Goal: Task Accomplishment & Management: Complete application form

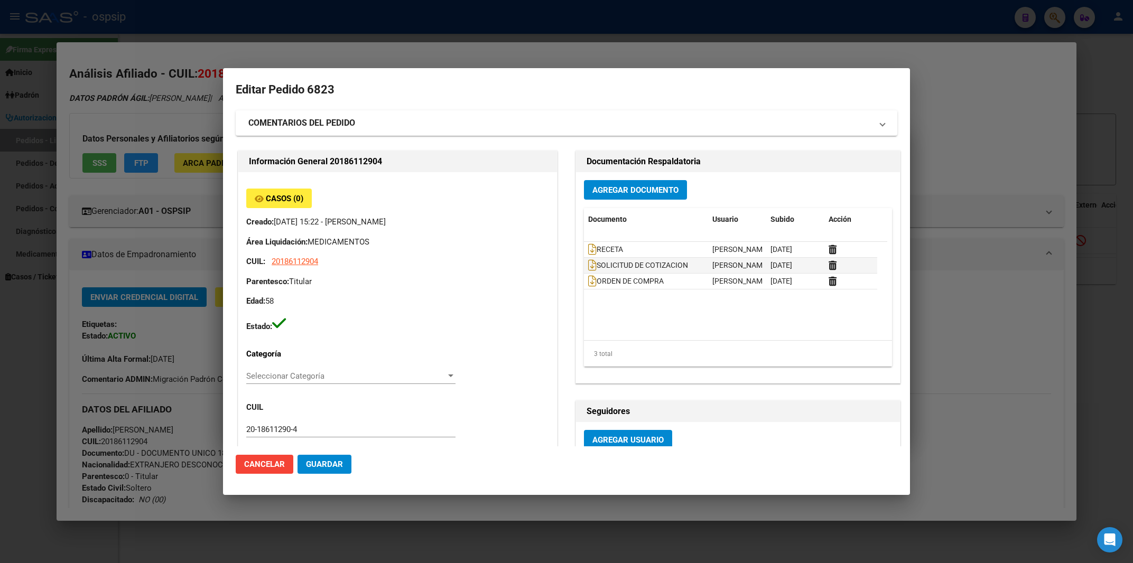
click at [494, 9] on div at bounding box center [566, 281] width 1133 height 563
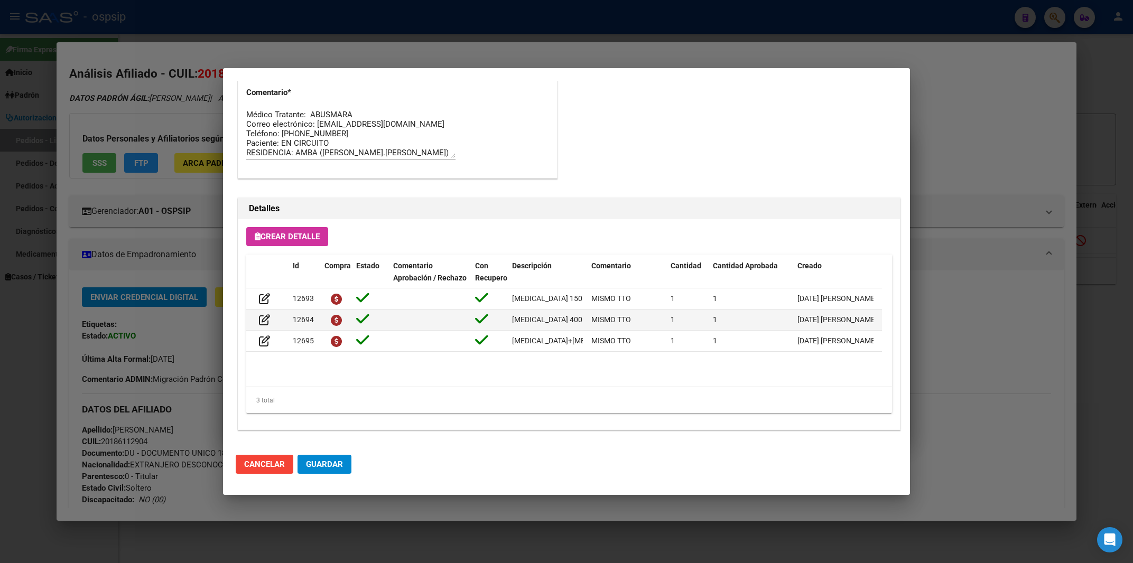
click at [494, 9] on div at bounding box center [566, 281] width 1133 height 563
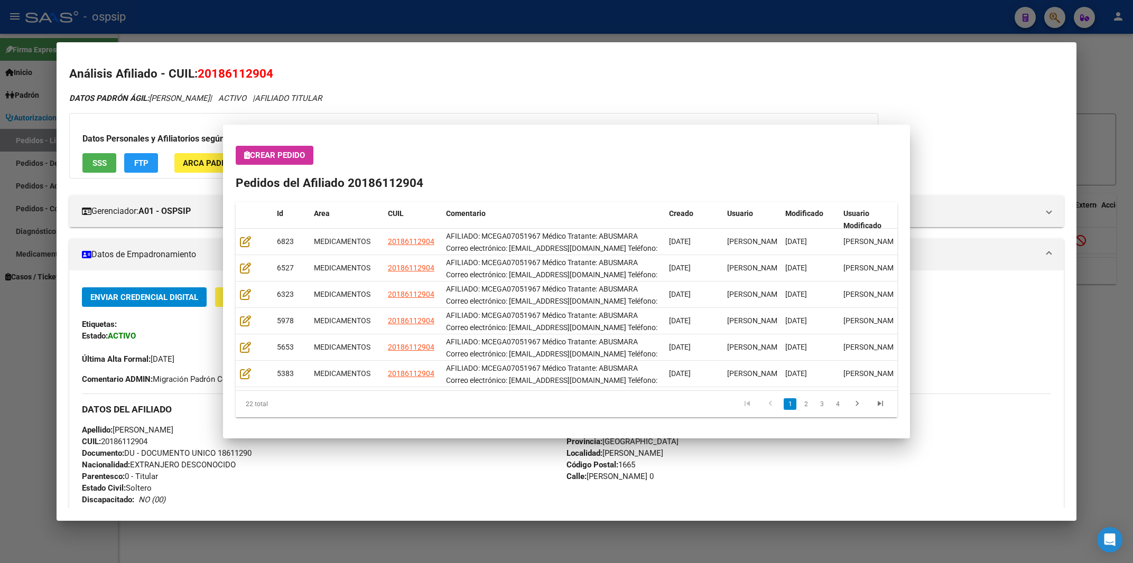
click at [494, 9] on div at bounding box center [566, 281] width 1133 height 563
click at [494, 9] on div "- ospsip" at bounding box center [515, 16] width 981 height 23
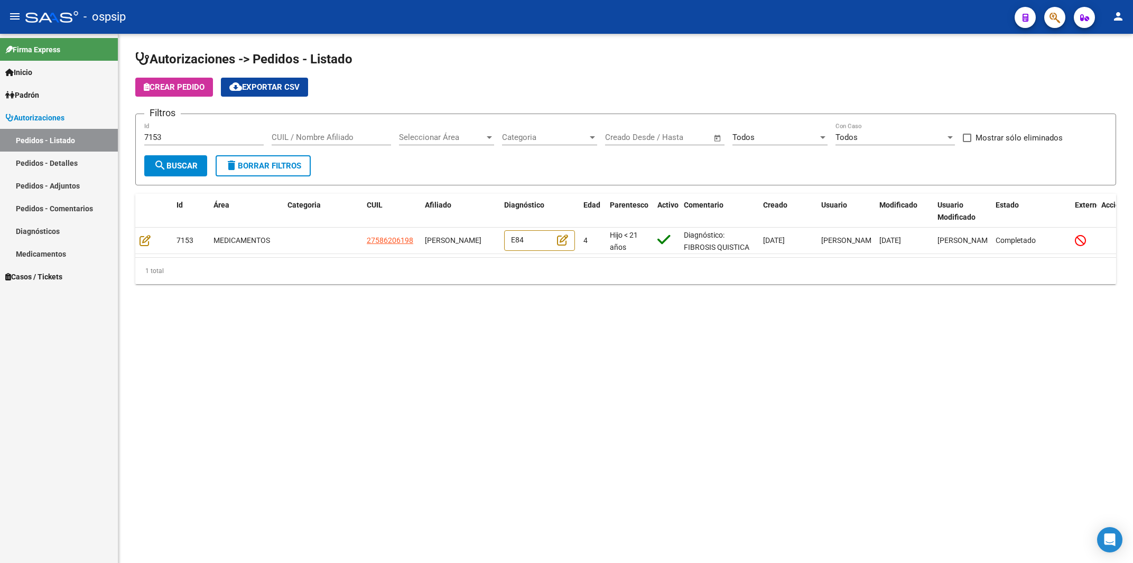
click at [494, 9] on div "- ospsip" at bounding box center [515, 16] width 981 height 23
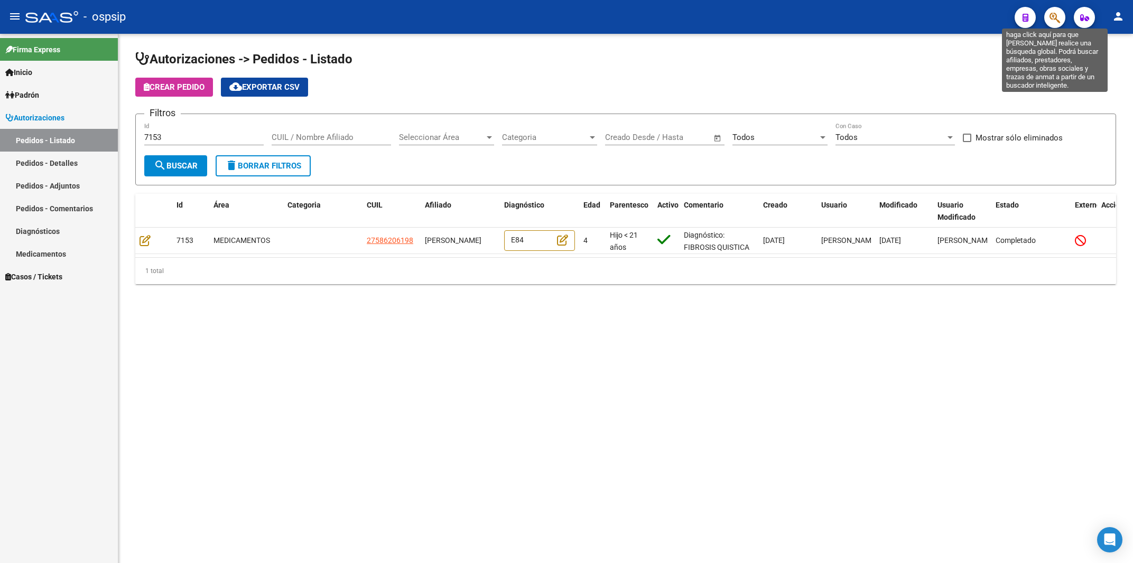
click at [1054, 18] on icon "button" at bounding box center [1055, 18] width 11 height 12
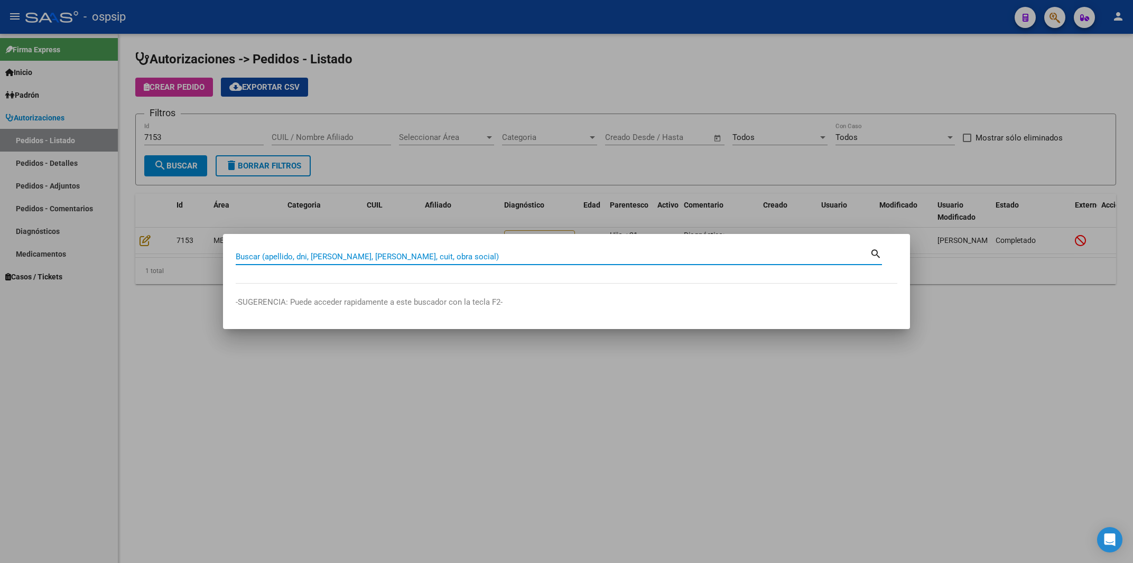
paste input "16387908"
type input "16387908"
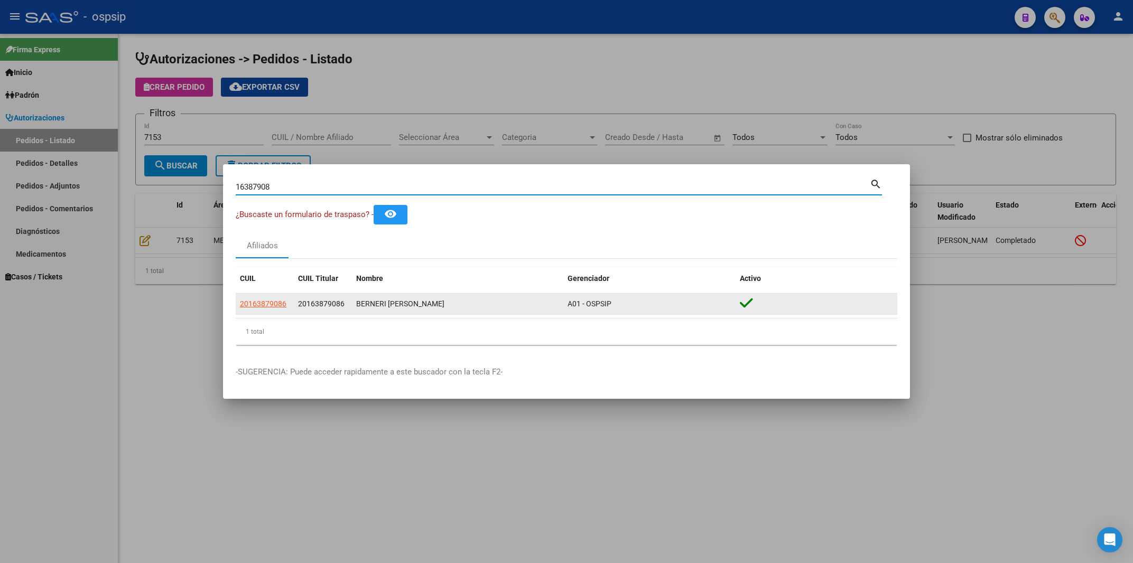
click at [261, 305] on span "20163879086" at bounding box center [263, 304] width 47 height 8
type textarea "20163879086"
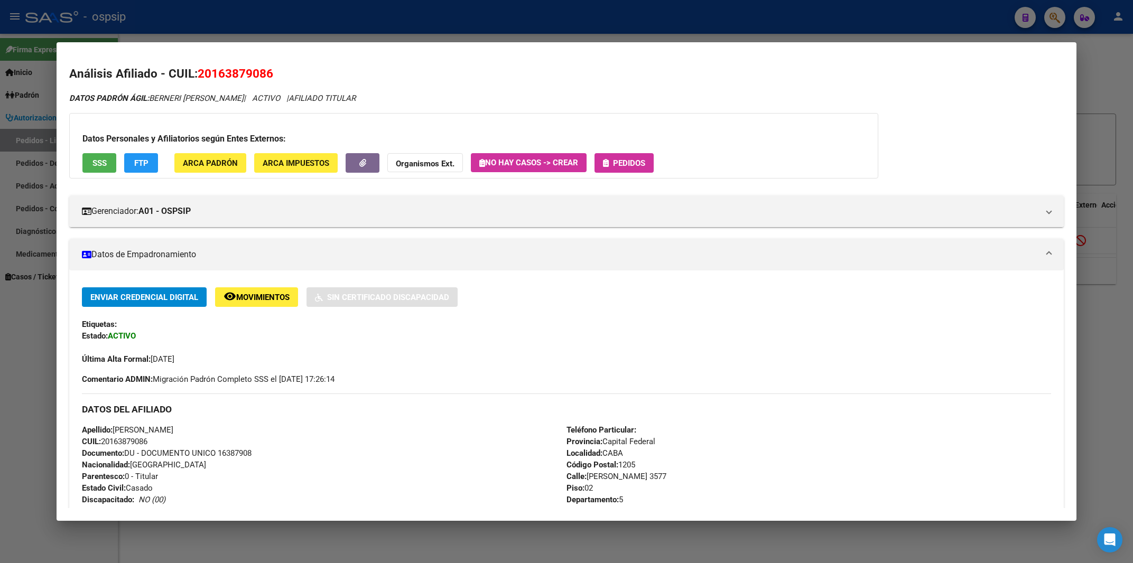
click at [627, 156] on button "Pedidos" at bounding box center [624, 163] width 59 height 20
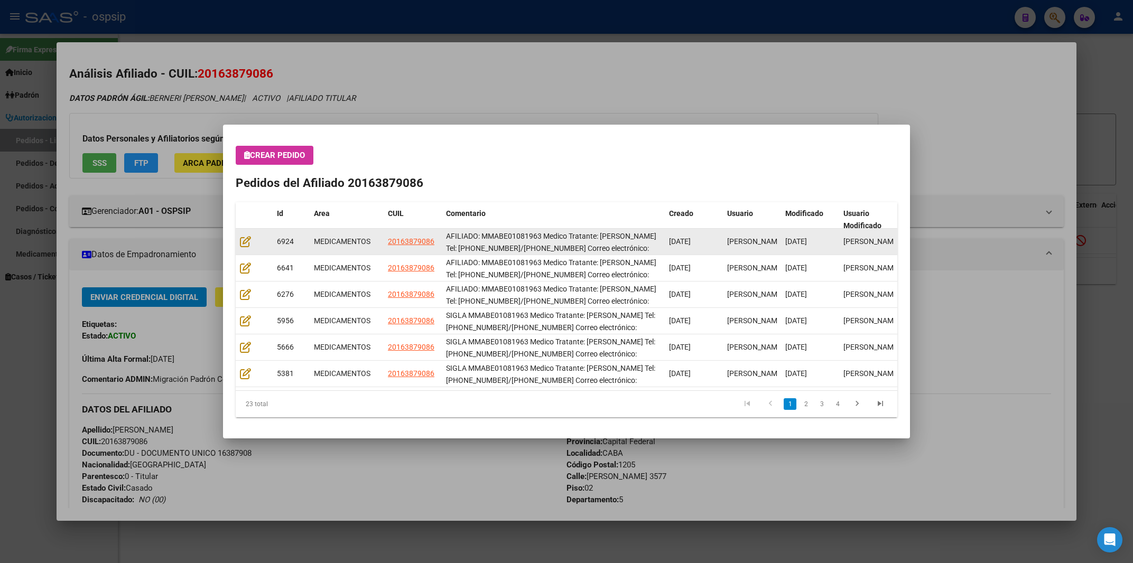
click at [251, 242] on div at bounding box center [254, 242] width 29 height 12
click at [247, 242] on icon at bounding box center [245, 242] width 11 height 12
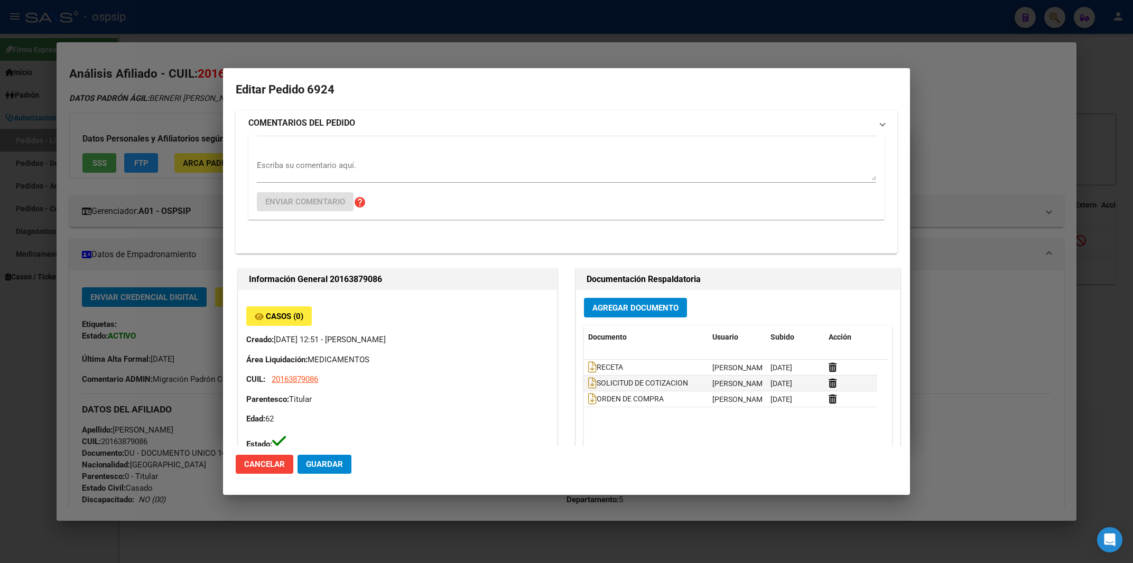
type input "[PERSON_NAME]"
type input "Capital Federal, CABA, [PERSON_NAME] 3577, Piso: 02, Departamento: 5"
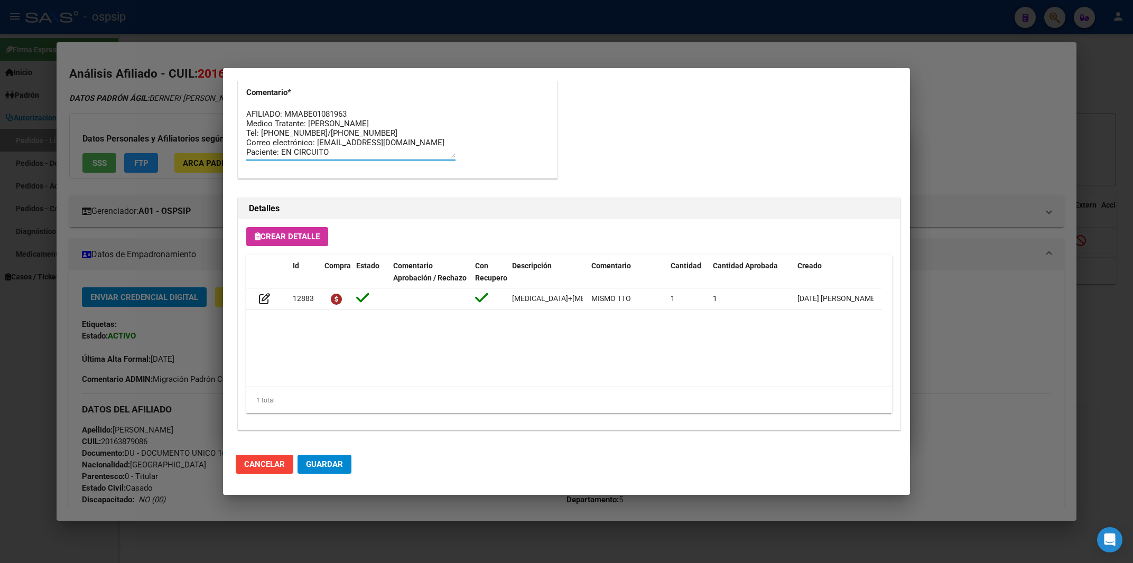
scroll to position [9, 0]
drag, startPoint x: 247, startPoint y: 410, endPoint x: 355, endPoint y: 171, distance: 261.8
click at [355, 158] on textarea "AFILIADO: MMABE01081963 Medico Tratante: [PERSON_NAME] Tel: [PHONE_NUMBER]/[PHO…" at bounding box center [350, 133] width 209 height 50
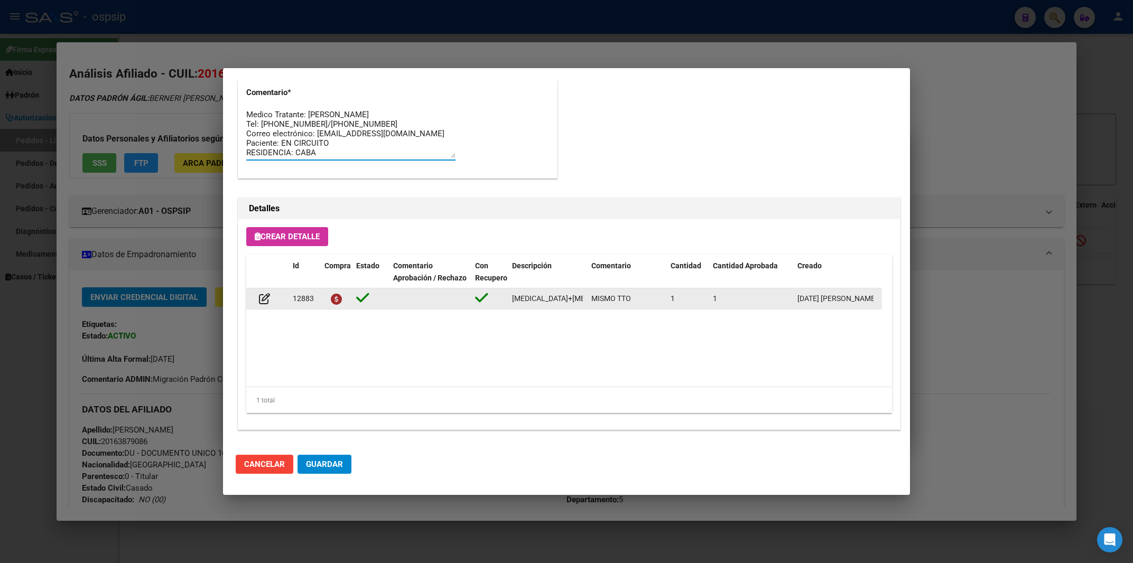
click at [562, 305] on datatable-body-cell "[MEDICAL_DATA]+[MEDICAL_DATA]+tenofov. 600mg/200mg/300mg comp.rec.x30 [MEDICAL_…" at bounding box center [547, 299] width 79 height 21
click at [560, 299] on span "[MEDICAL_DATA]+[MEDICAL_DATA]+tenofov. 600mg/200mg/300mg comp.rec.x30 [MEDICAL_…" at bounding box center [676, 298] width 329 height 8
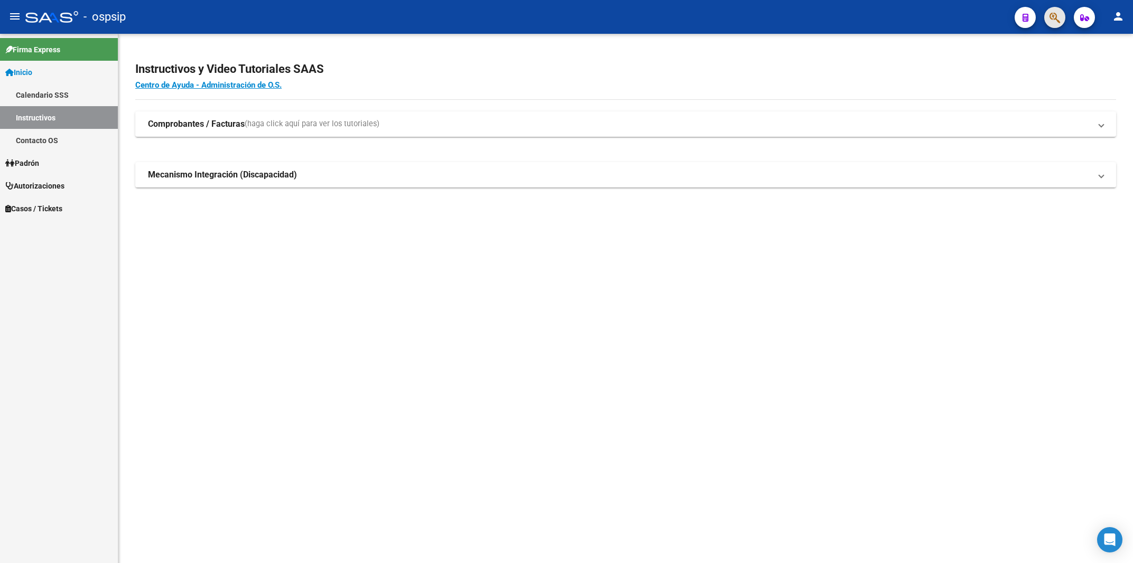
click at [1062, 15] on button "button" at bounding box center [1054, 17] width 21 height 21
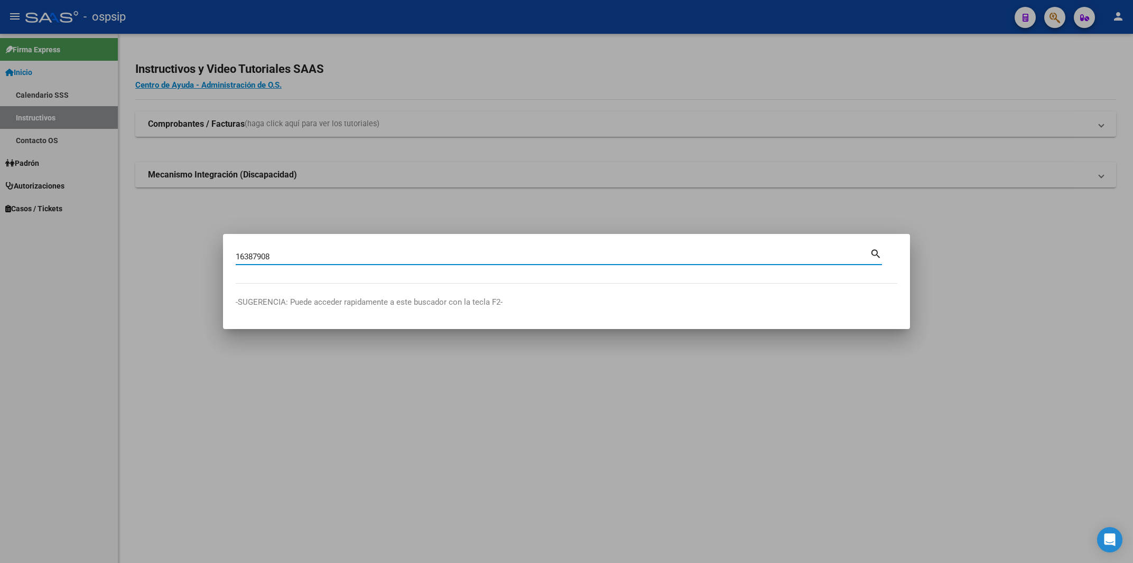
type input "16387908"
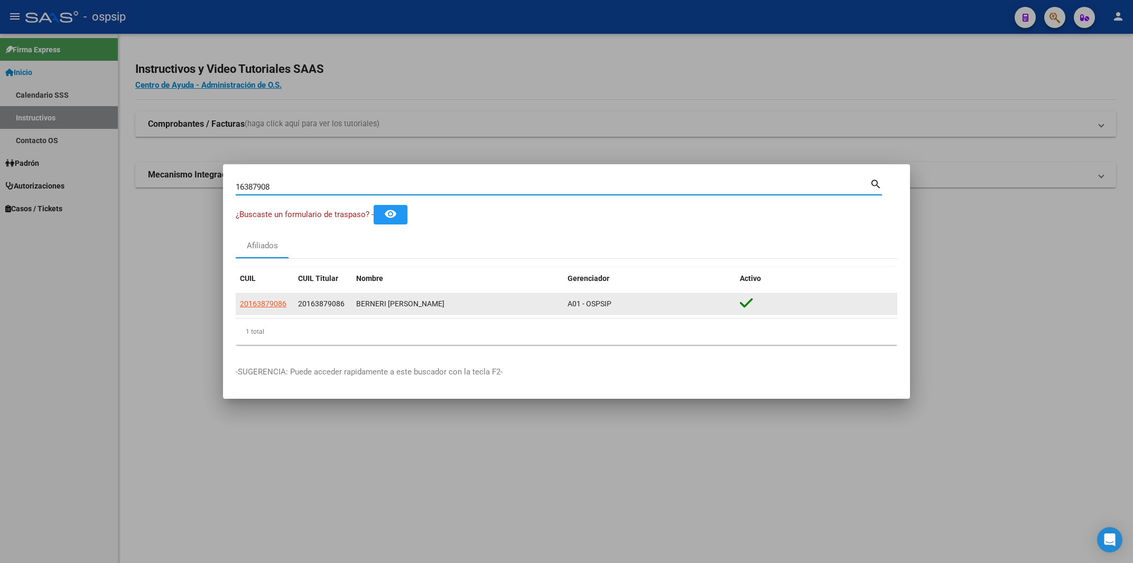
click at [267, 305] on span "20163879086" at bounding box center [263, 304] width 47 height 8
type textarea "20163879086"
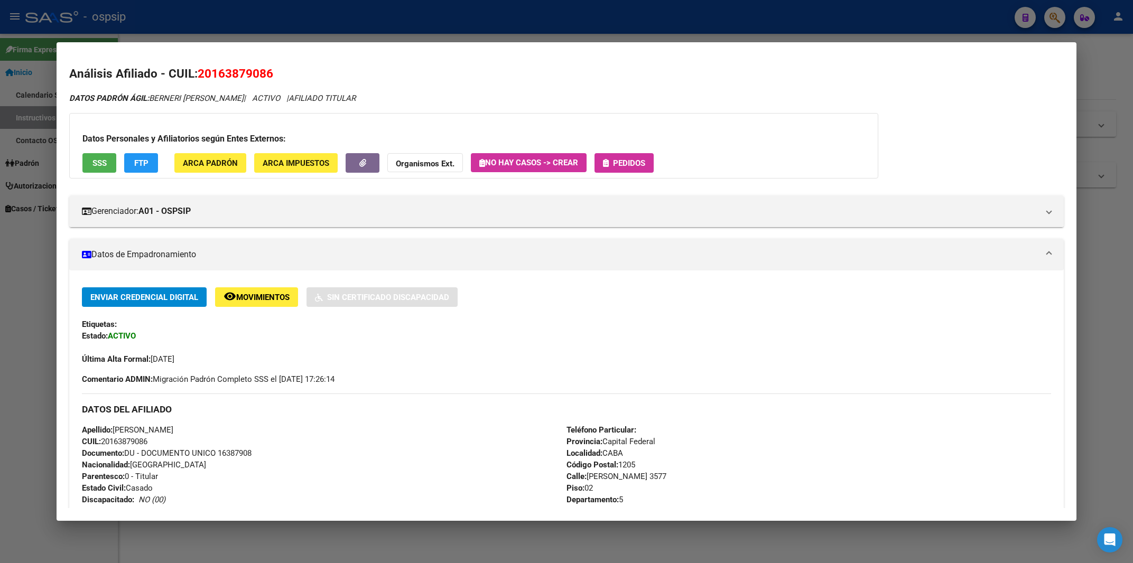
drag, startPoint x: 642, startPoint y: 153, endPoint x: 639, endPoint y: 160, distance: 7.9
click at [641, 153] on div "Datos Personales y Afiliatorios según Entes Externos: SSS FTP ARCA Padrón ARCA …" at bounding box center [473, 146] width 809 height 66
click at [639, 160] on span "Pedidos" at bounding box center [629, 164] width 32 height 10
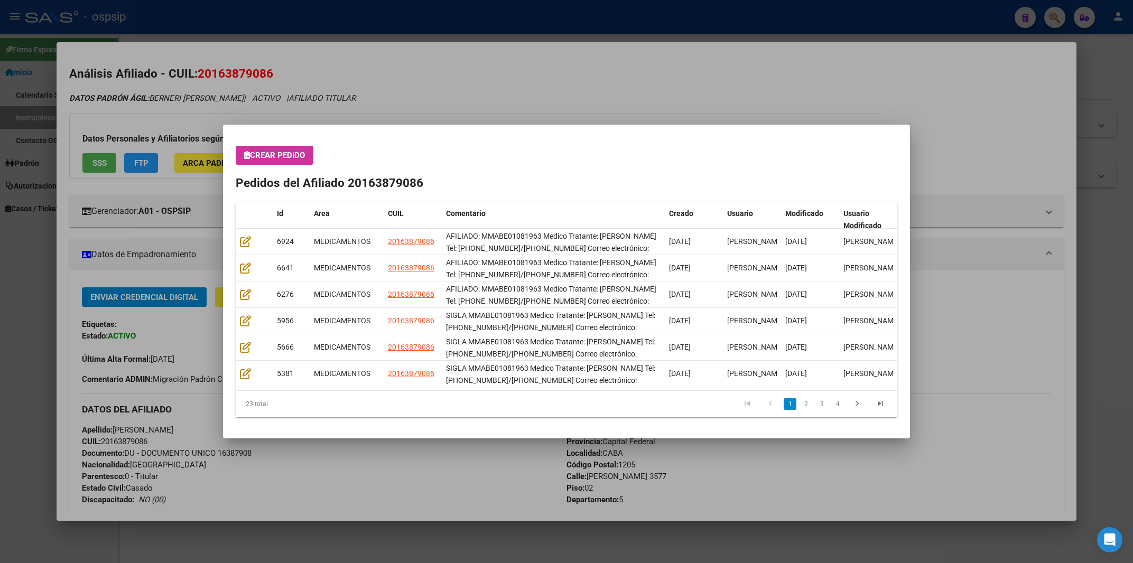
click at [283, 142] on mat-dialog-content "Crear Pedido Pedidos del Afiliado 20163879086 Id Area CUIL Comentario Creado Us…" at bounding box center [566, 281] width 687 height 289
drag, startPoint x: 283, startPoint y: 146, endPoint x: 281, endPoint y: 160, distance: 13.9
click at [281, 159] on mat-dialog-content "Crear Pedido Pedidos del Afiliado 20163879086 Id Area CUIL Comentario Creado Us…" at bounding box center [566, 281] width 687 height 289
click at [281, 160] on span "Crear Pedido" at bounding box center [274, 156] width 61 height 10
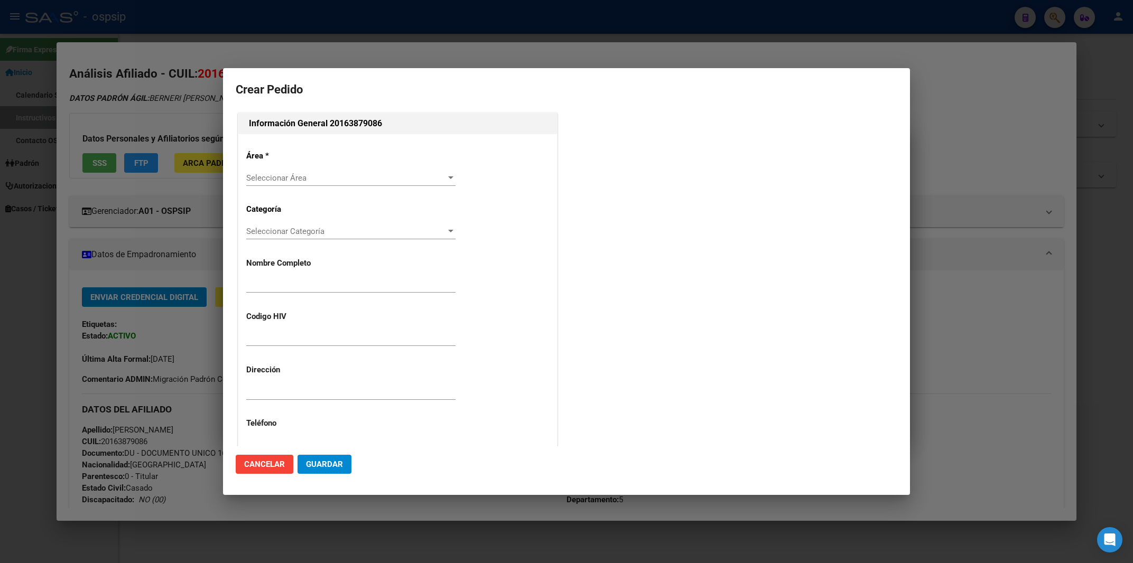
type input "[PERSON_NAME]"
type input "MMABE01081963"
type input "Capital Federal, CABA, [PERSON_NAME] 3577, Piso: 02, Departamento: 5"
type input "BERNERI [PERSON_NAME]"
type input "[GEOGRAPHIC_DATA], [GEOGRAPHIC_DATA], [PERSON_NAME] 3577, Piso: 02"
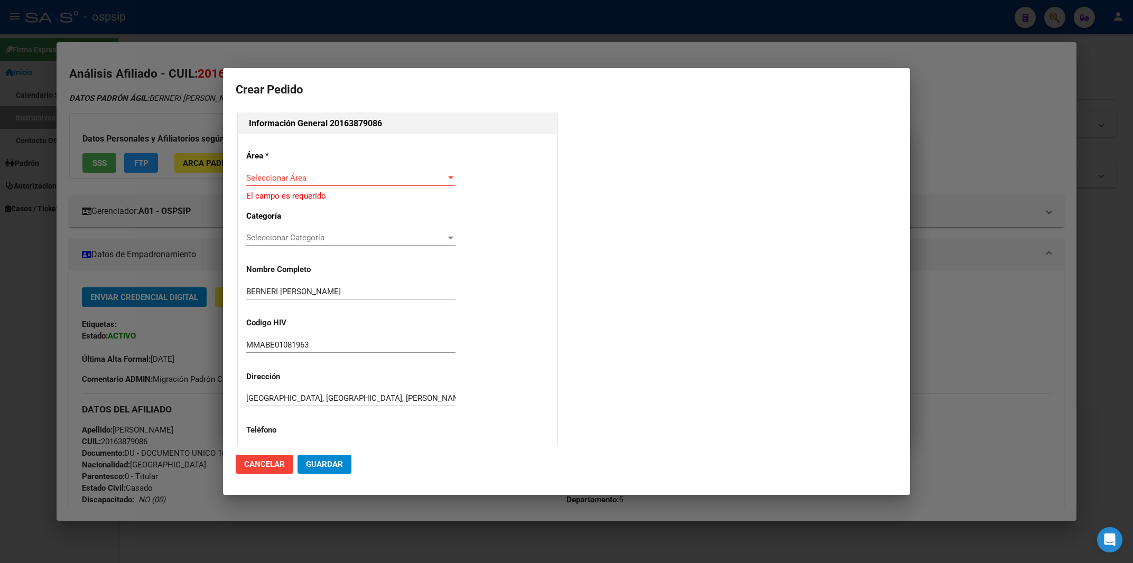
click at [294, 183] on div "Seleccionar Área Seleccionar Área" at bounding box center [350, 178] width 209 height 16
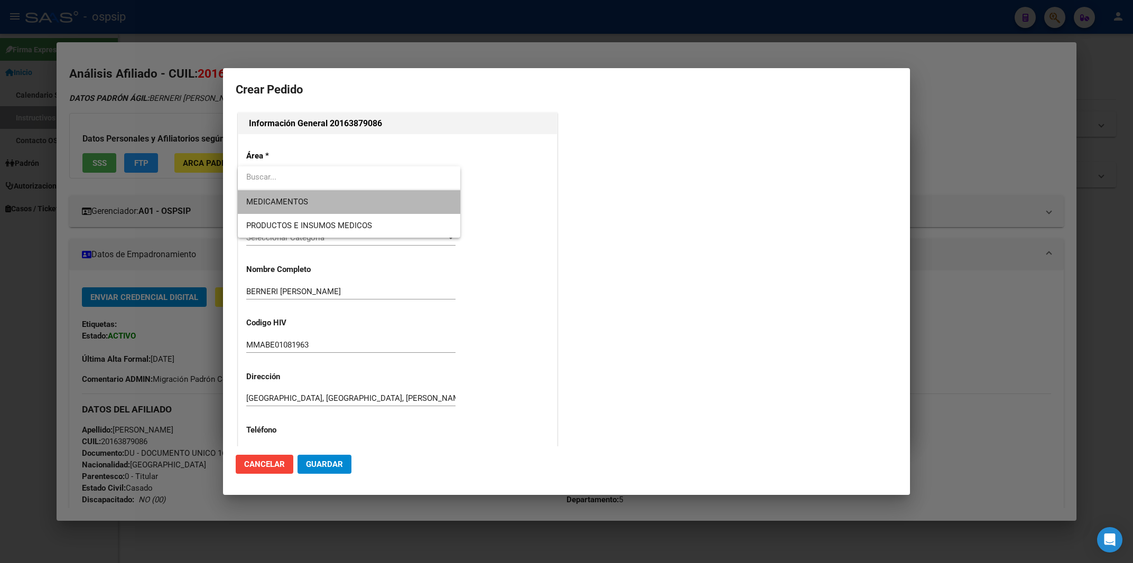
click at [292, 211] on span "MEDICAMENTOS" at bounding box center [349, 202] width 206 height 24
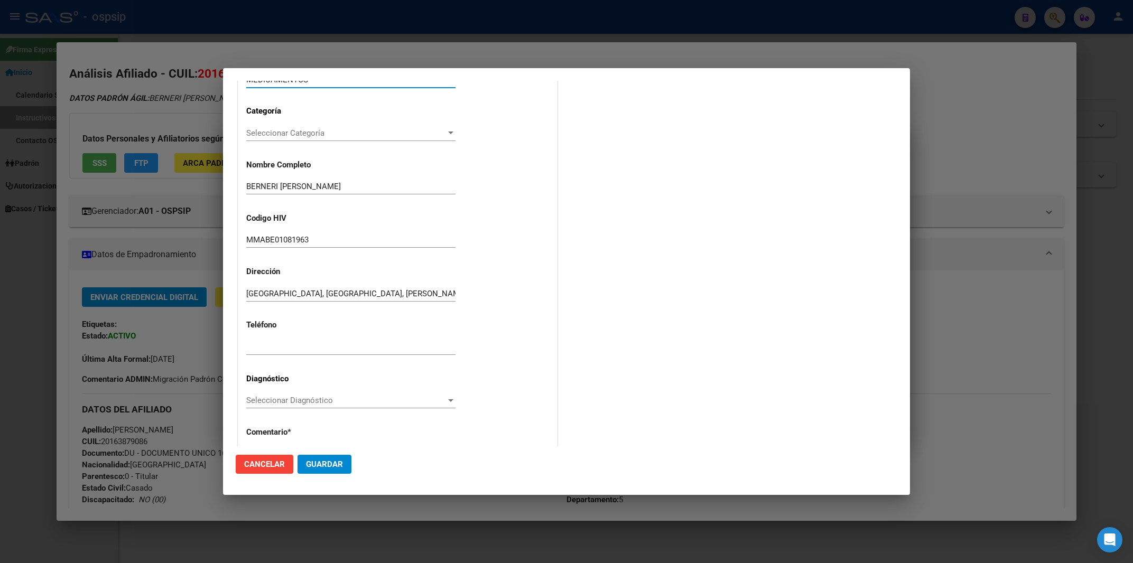
scroll to position [187, 0]
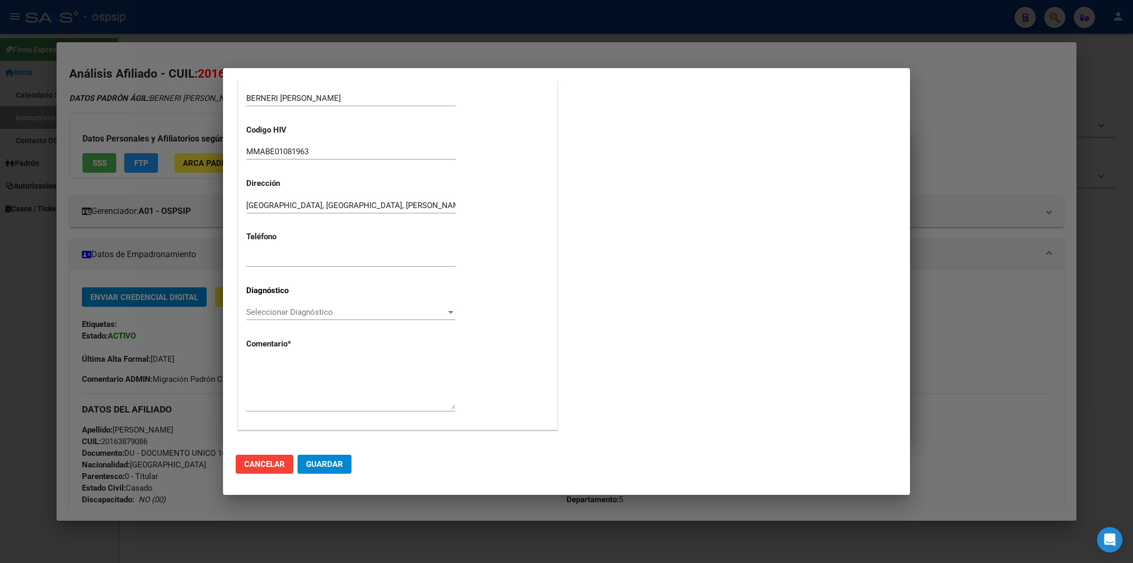
click at [275, 367] on textarea at bounding box center [350, 385] width 209 height 50
paste textarea "AFILIADO: MMABE01081963 Medico Tratante: [PERSON_NAME] Tel: [PHONE_NUMBER]/[PHO…"
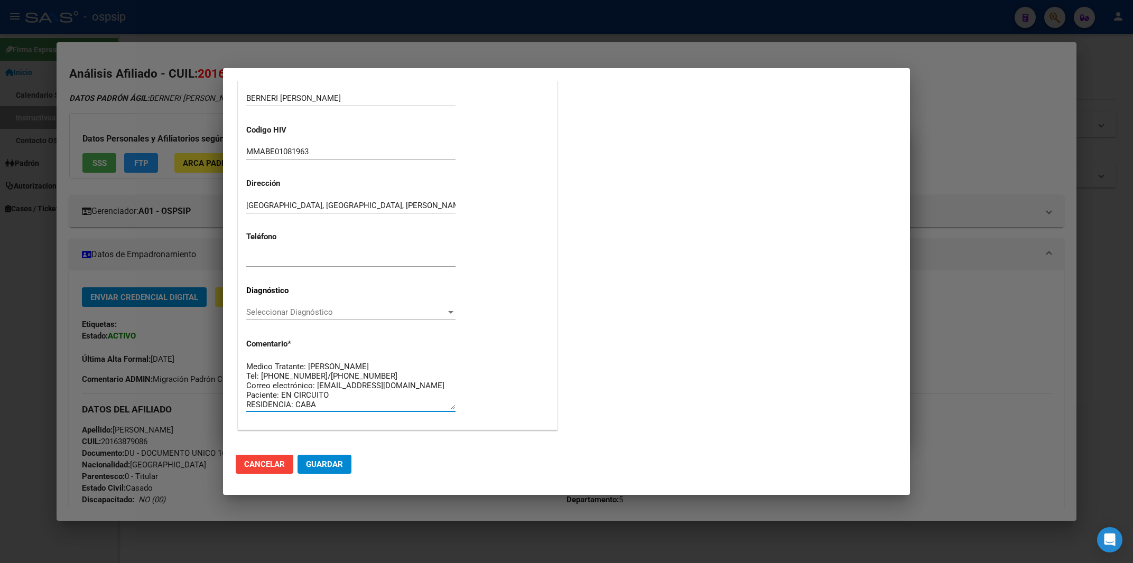
type textarea "AFILIADO: MMABE01081963 Medico Tratante: [PERSON_NAME] Tel: [PHONE_NUMBER]/[PHO…"
click at [289, 307] on div "Seleccionar Diagnóstico Seleccionar Diagnóstico" at bounding box center [350, 312] width 209 height 16
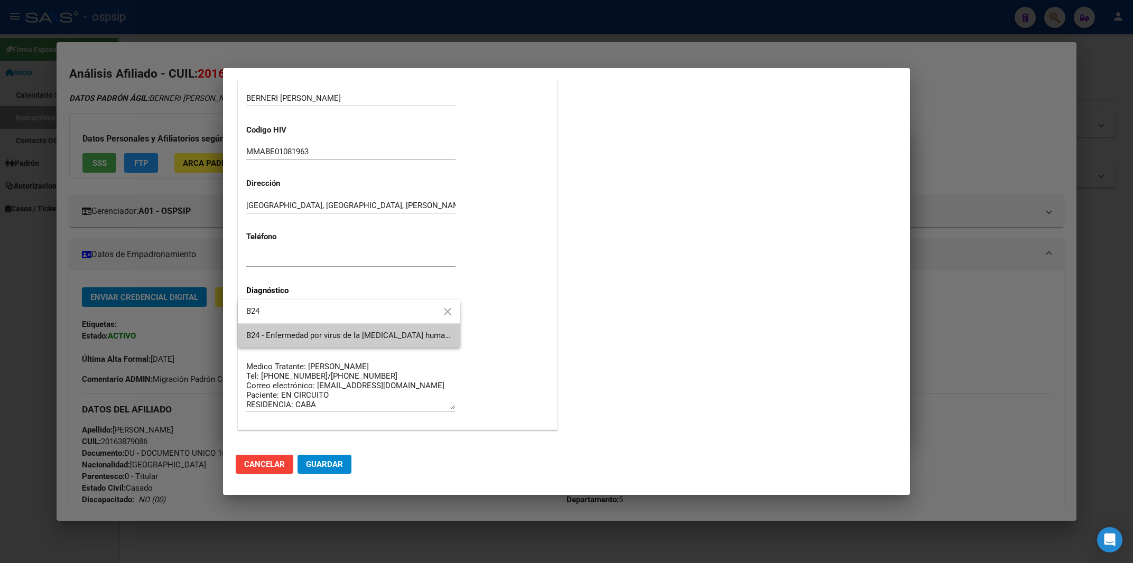
type input "B24"
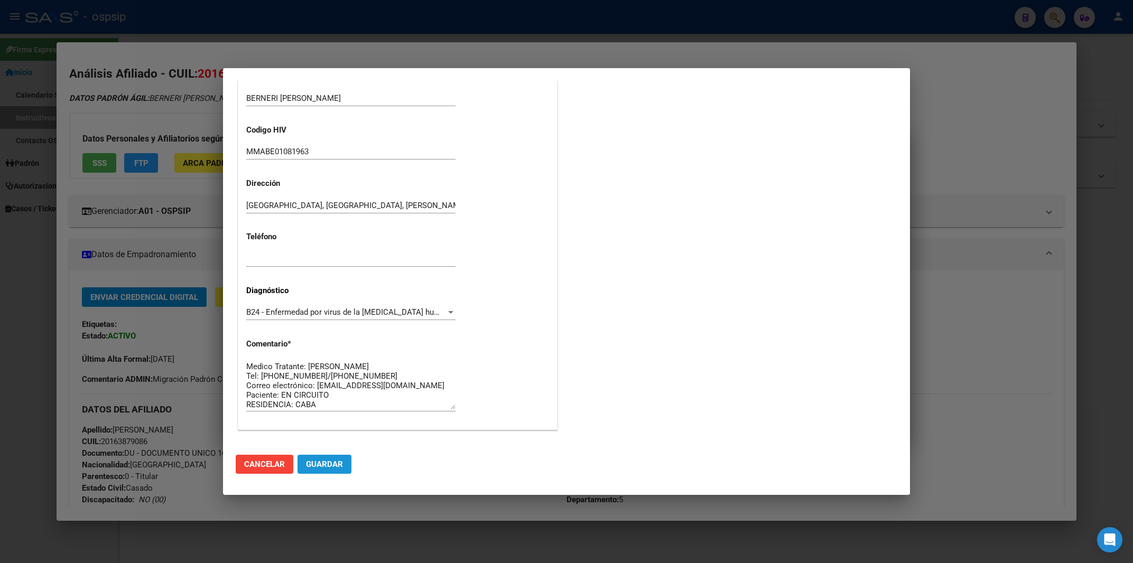
click at [340, 466] on span "Guardar" at bounding box center [324, 465] width 37 height 10
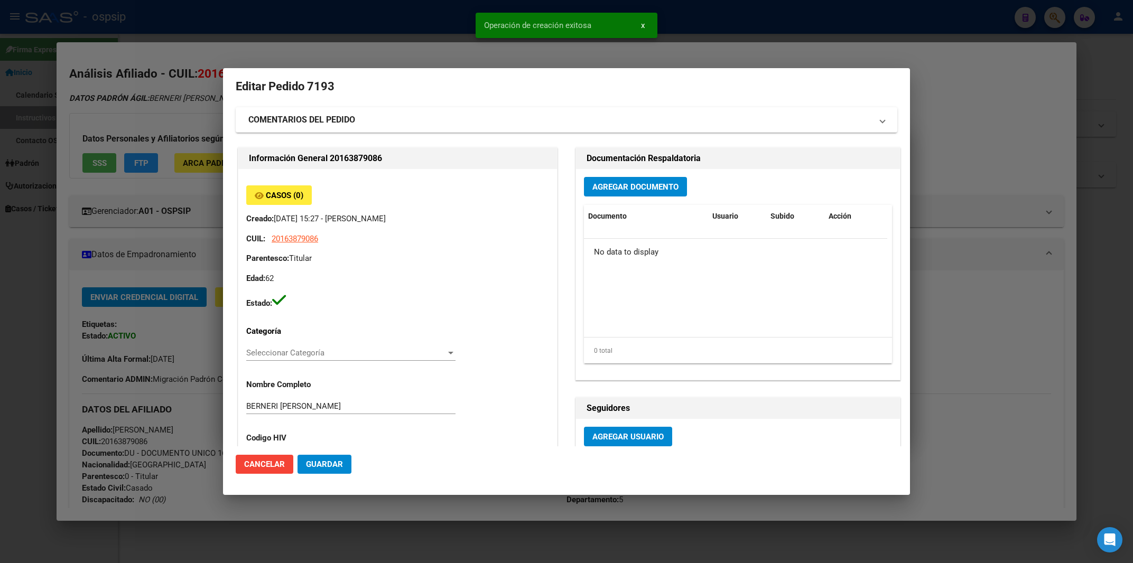
scroll to position [0, 0]
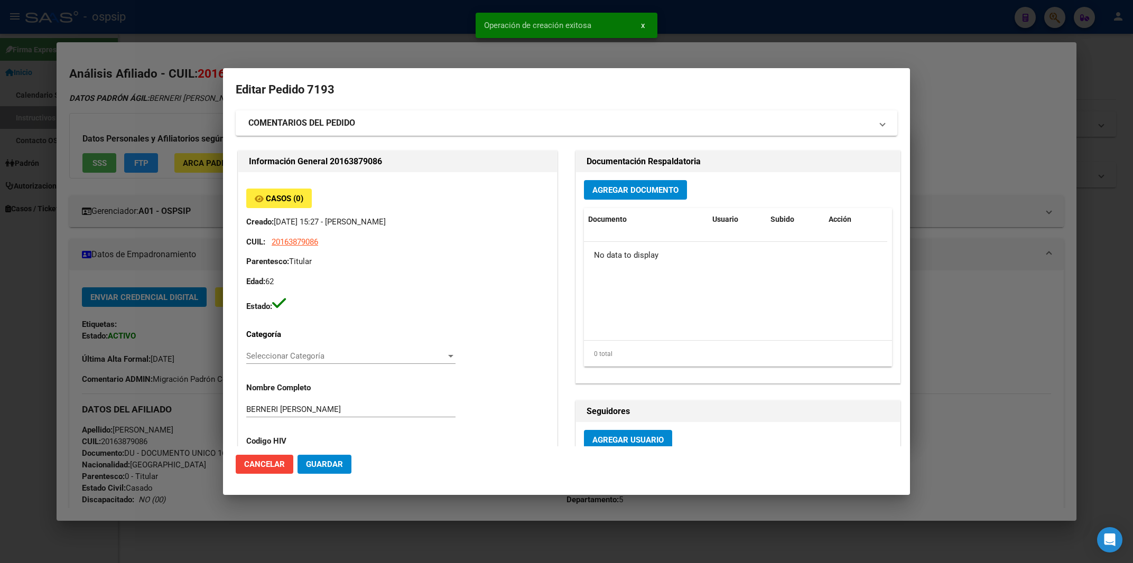
click at [650, 201] on div "Agregar Documento Documento Usuario Subido Acción No data to display 0 total 1" at bounding box center [738, 277] width 324 height 211
click at [606, 192] on span "Agregar Documento" at bounding box center [635, 191] width 86 height 10
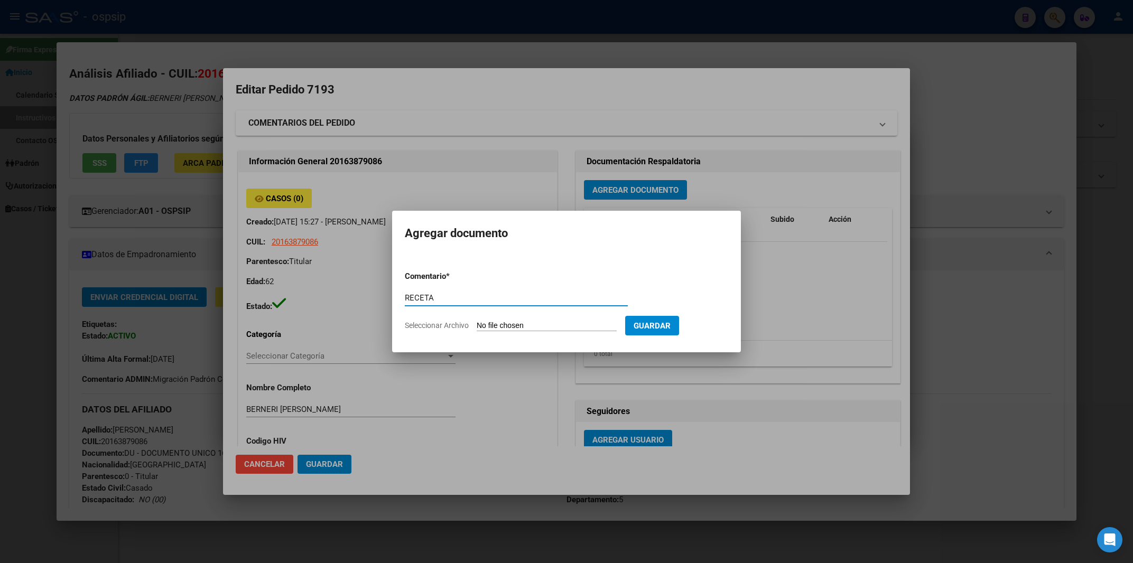
type input "RECETA"
click at [499, 327] on input "Seleccionar Archivo" at bounding box center [547, 326] width 140 height 10
type input "C:\fakepath\receta.pdf"
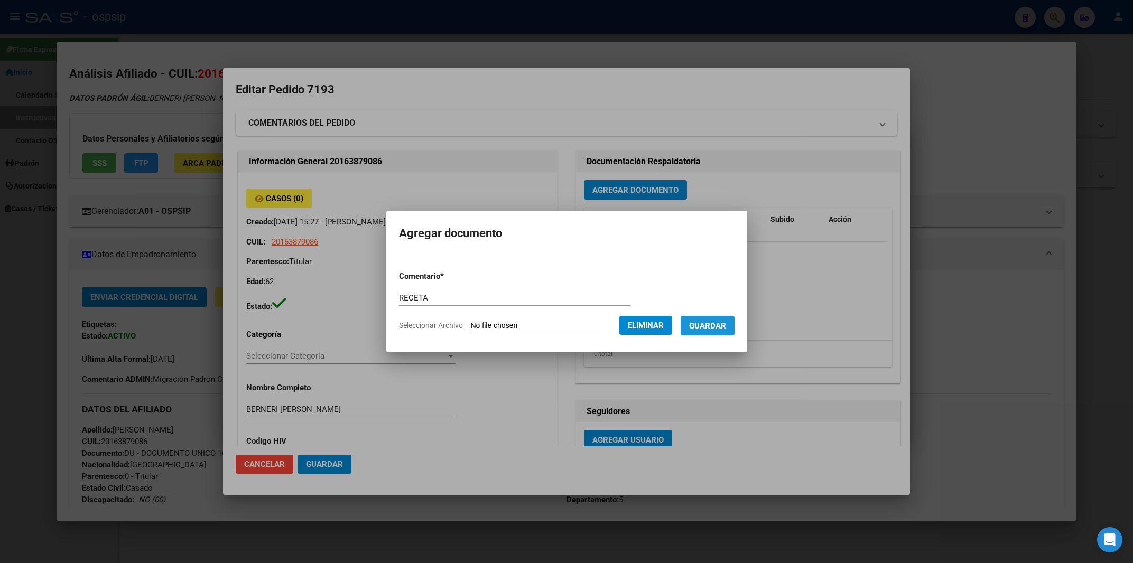
click at [709, 320] on button "Guardar" at bounding box center [708, 326] width 54 height 20
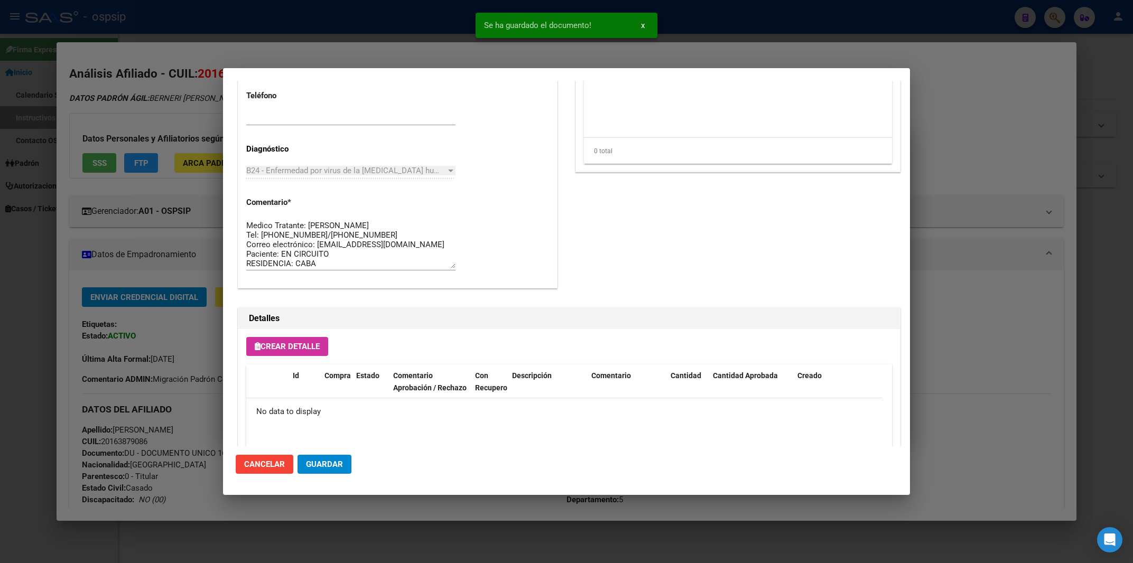
scroll to position [563, 0]
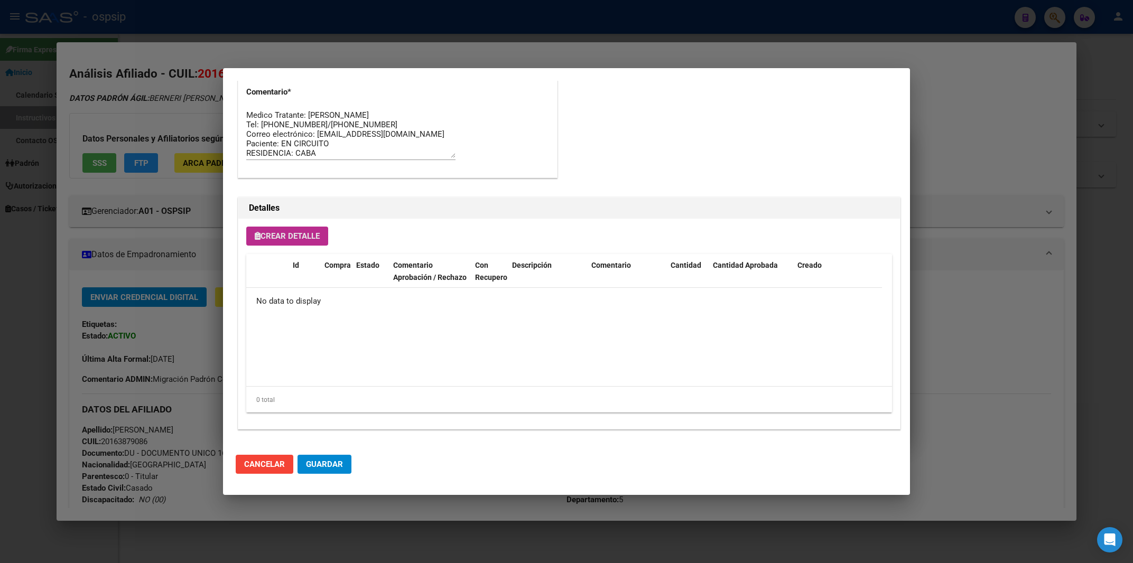
click at [273, 236] on span "Crear Detalle" at bounding box center [287, 236] width 65 height 10
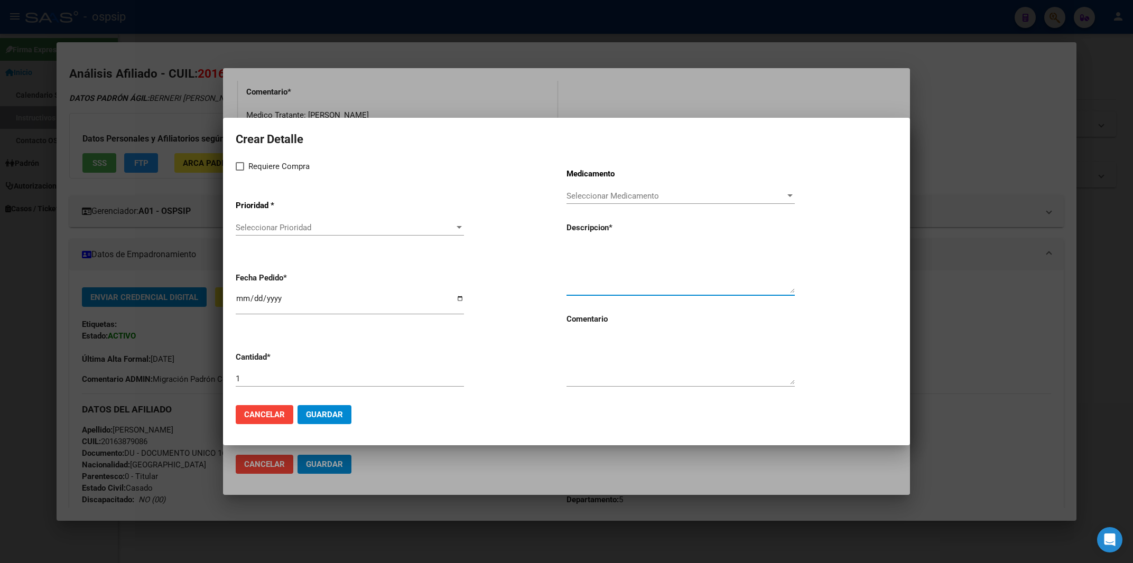
click at [581, 256] on textarea at bounding box center [681, 269] width 228 height 50
paste textarea "[MEDICAL_DATA]+[MEDICAL_DATA]+tenofov. 600mg/200mg/300mg comp.rec.x30 [MEDICAL_…"
click at [570, 246] on textarea "[MEDICAL_DATA]+[MEDICAL_DATA]+tenofov. 600mg/200mg/300mg comp.rec.x30 [MEDICAL_…" at bounding box center [681, 269] width 228 height 50
type textarea "[MEDICAL_DATA]+[MEDICAL_DATA]+tenofov. 600mg/200mg/300mg comp.rec.x30 [MEDICAL_…"
click at [241, 167] on span at bounding box center [240, 166] width 8 height 8
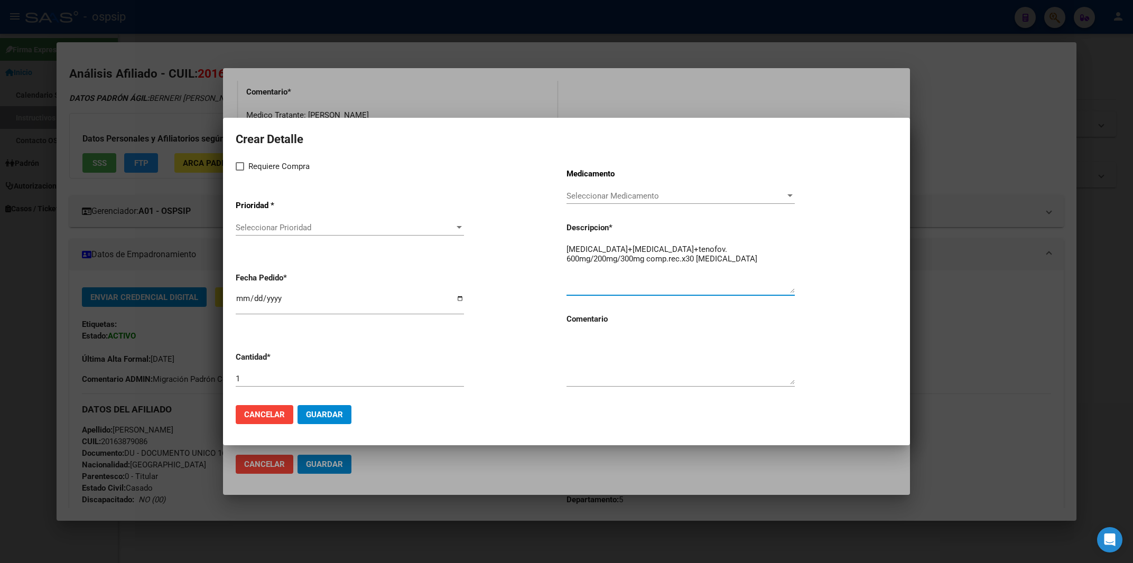
click at [240, 171] on input "Requiere Compra" at bounding box center [239, 171] width 1 height 1
checkbox input "true"
click at [283, 229] on span "Seleccionar Prioridad" at bounding box center [345, 228] width 219 height 10
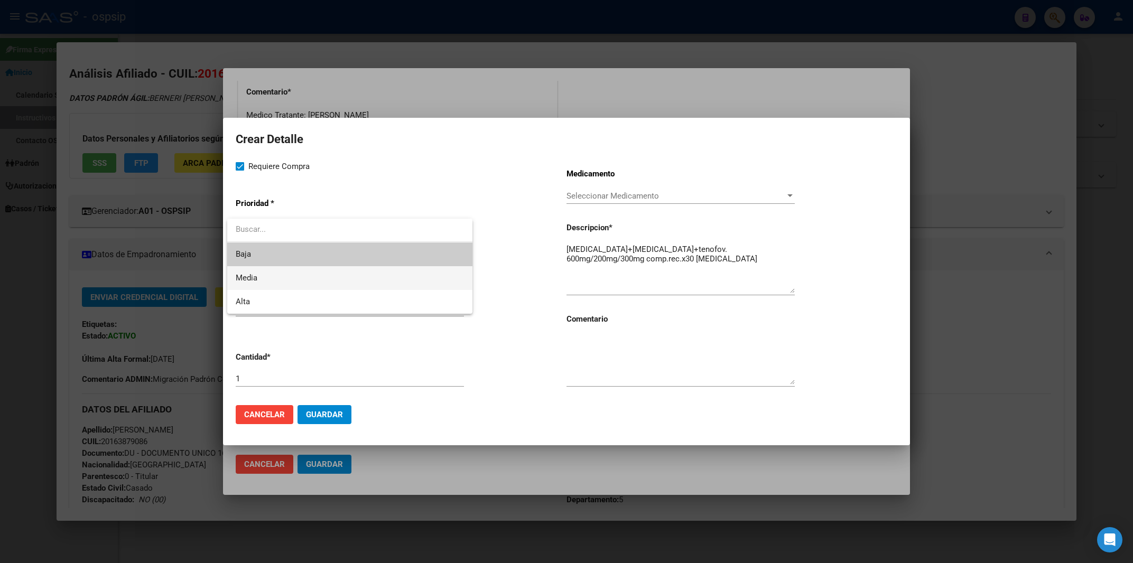
click at [264, 274] on span "Media" at bounding box center [350, 278] width 228 height 24
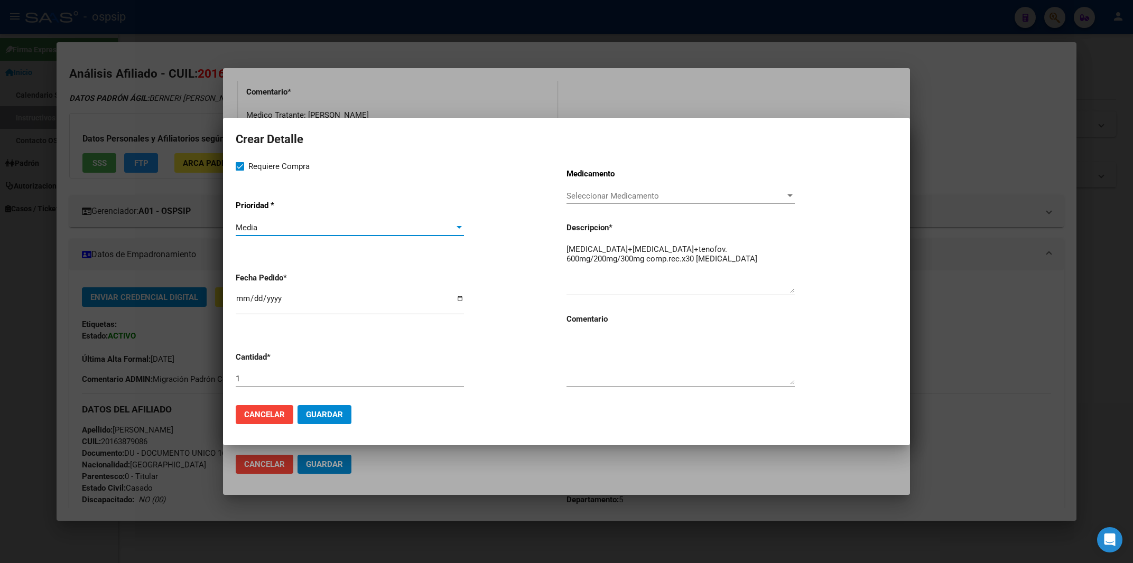
click at [243, 305] on input "[DATE]" at bounding box center [350, 302] width 228 height 17
type input "[DATE]"
click at [622, 356] on textarea at bounding box center [681, 360] width 228 height 50
type textarea "MISMO TTO"
click at [342, 414] on span "Guardar" at bounding box center [324, 415] width 37 height 10
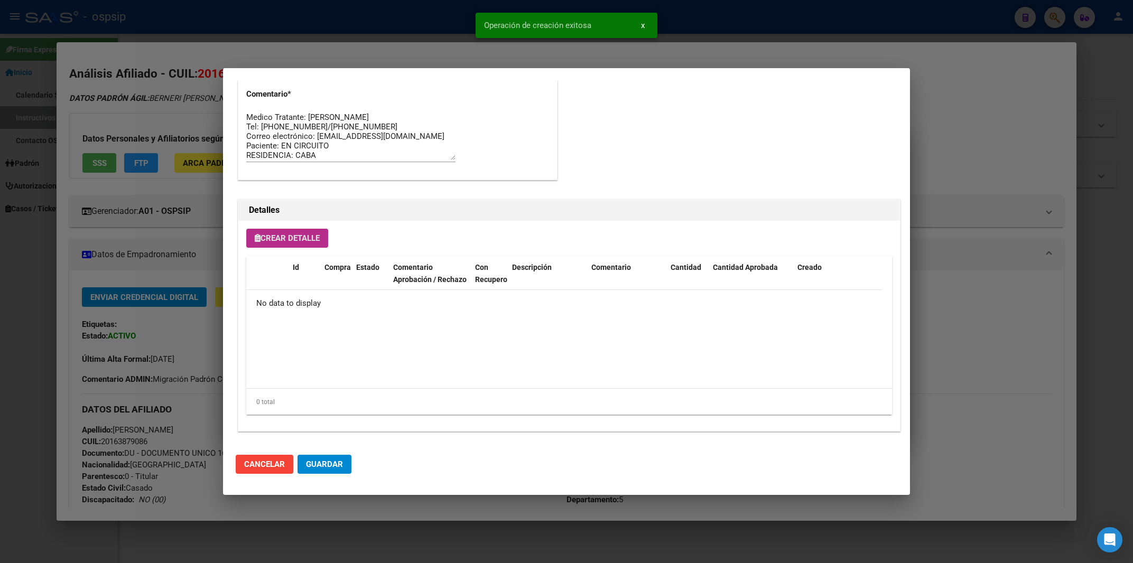
scroll to position [583, 0]
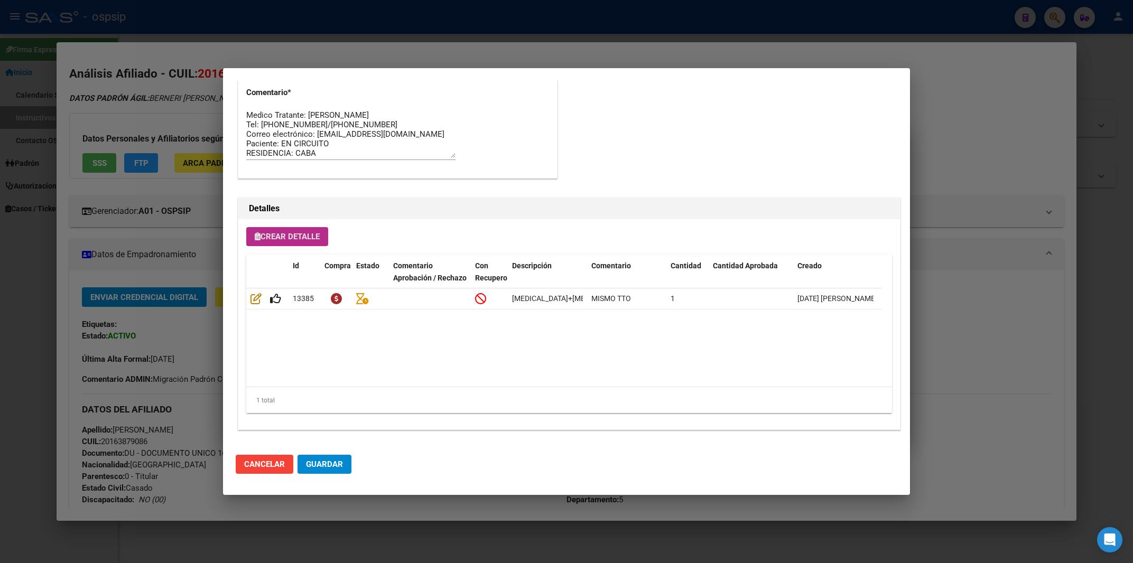
click at [326, 464] on span "Guardar" at bounding box center [324, 465] width 37 height 10
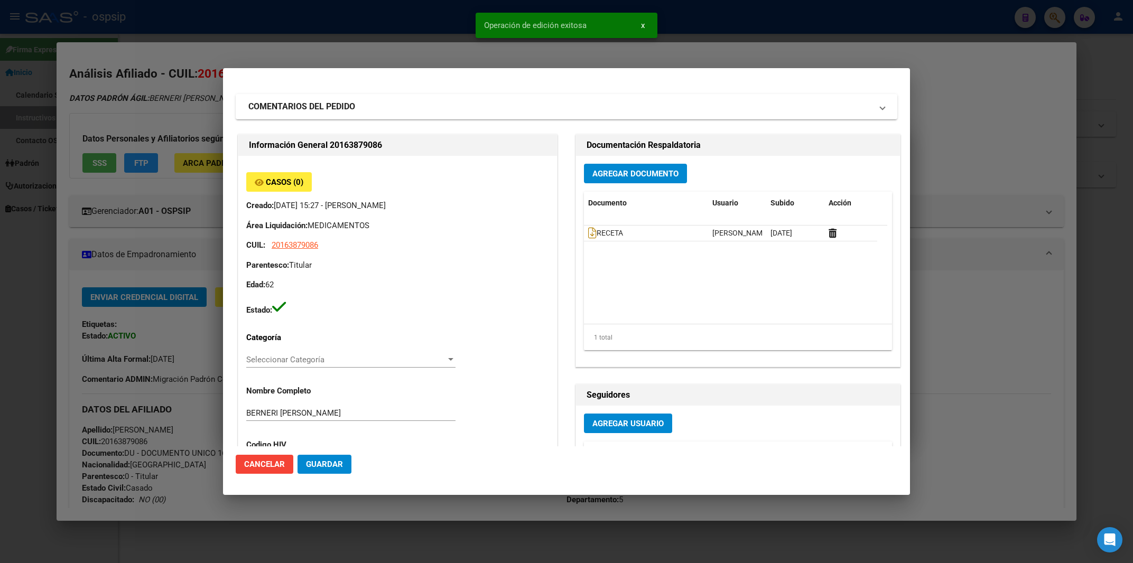
scroll to position [0, 0]
